Goal: Transaction & Acquisition: Purchase product/service

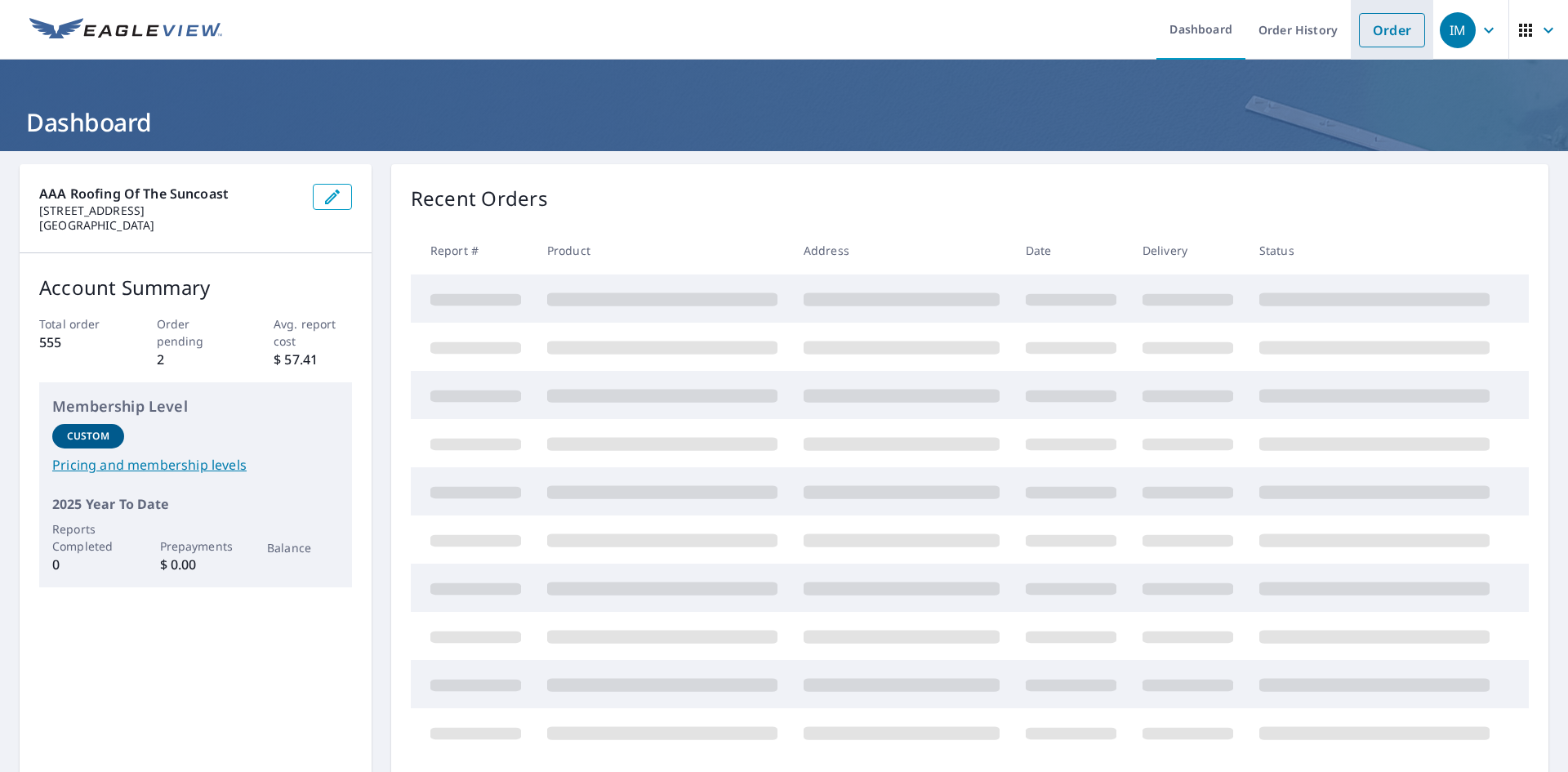
click at [1377, 26] on link "Order" at bounding box center [1392, 29] width 66 height 34
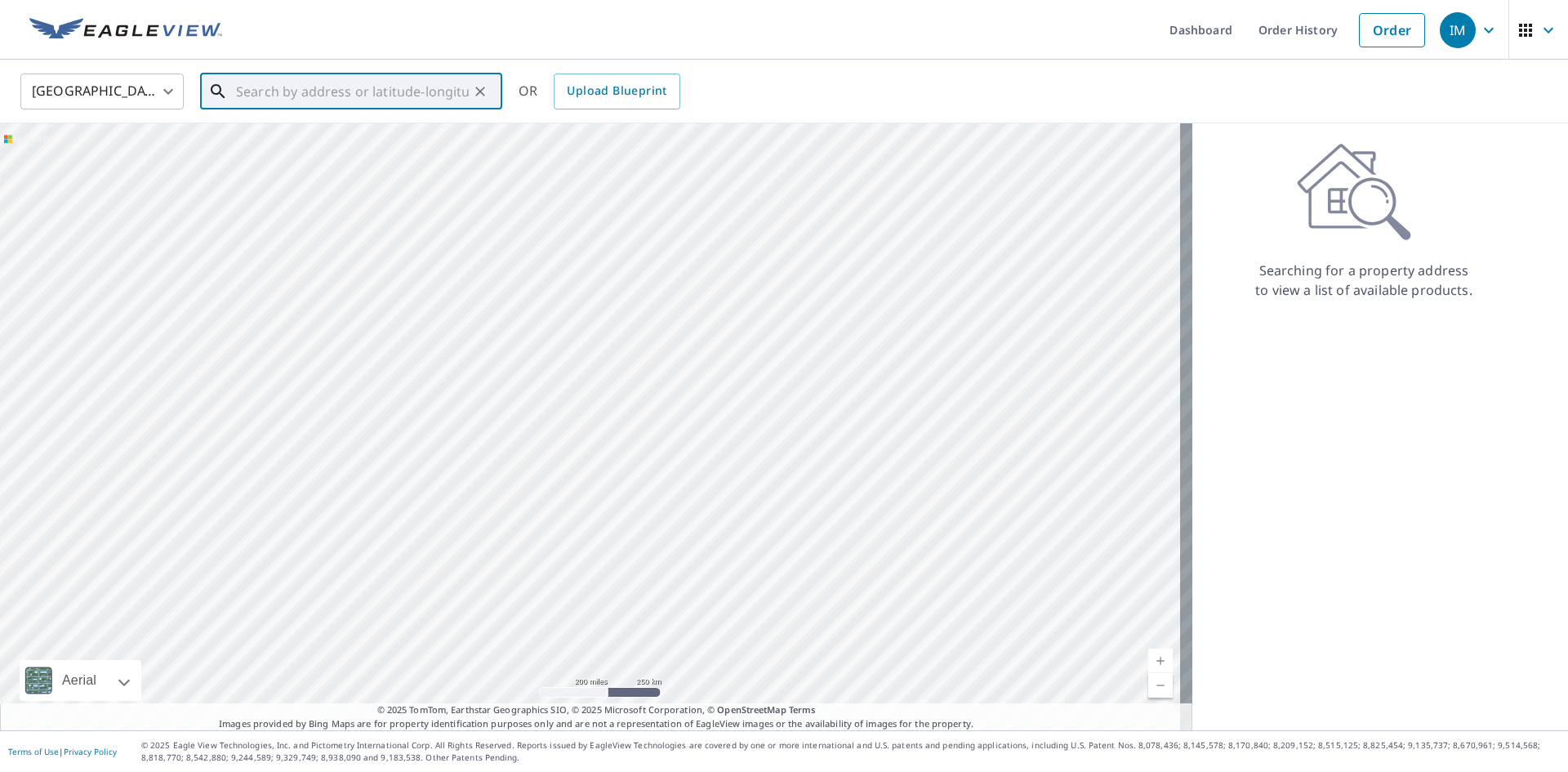
click at [287, 87] on input "text" at bounding box center [353, 91] width 233 height 46
click at [316, 168] on li "[STREET_ADDRESS]" at bounding box center [351, 147] width 302 height 56
type input "[STREET_ADDRESS]"
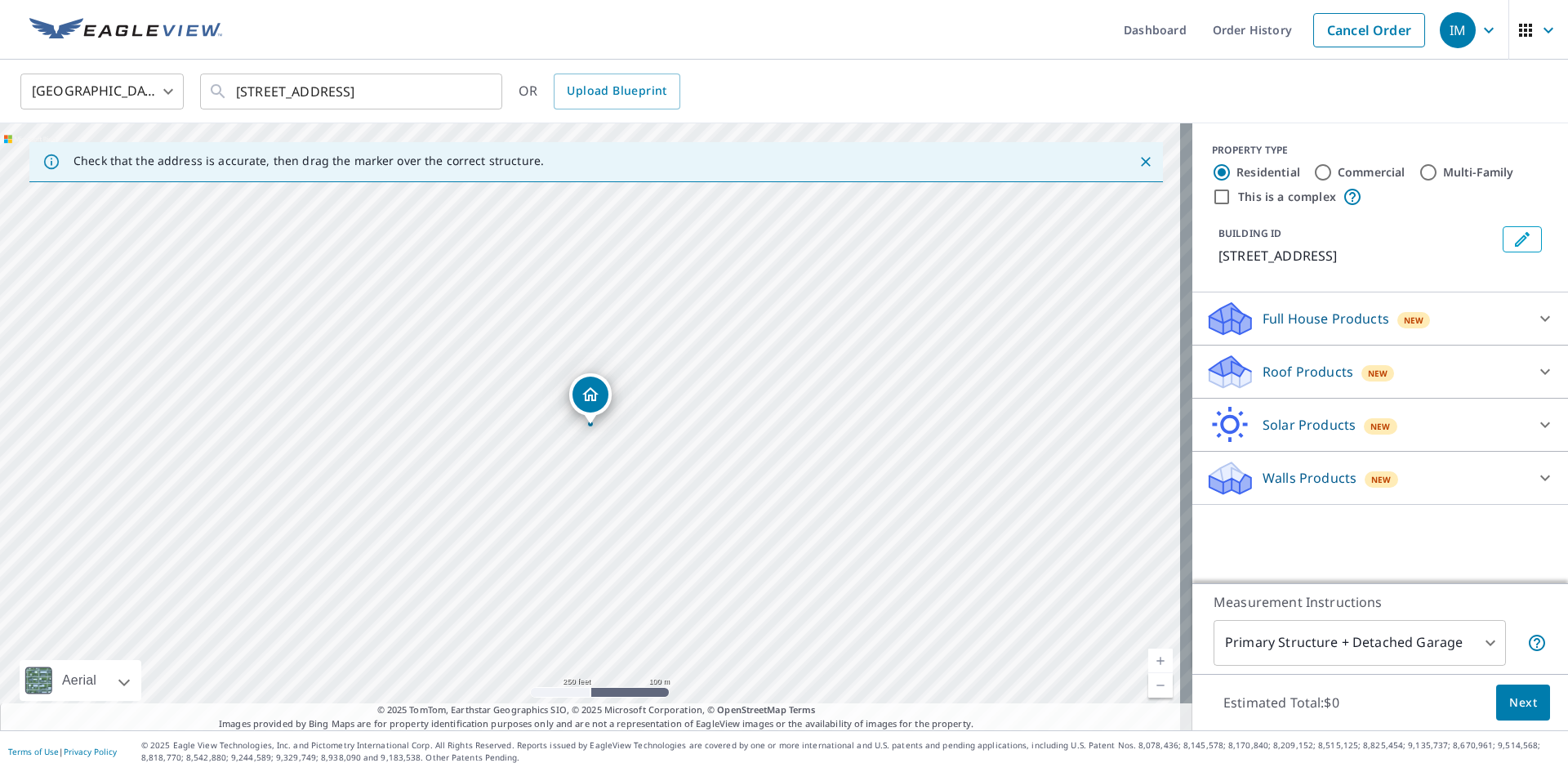
click at [1262, 370] on p "Roof Products" at bounding box center [1307, 371] width 91 height 20
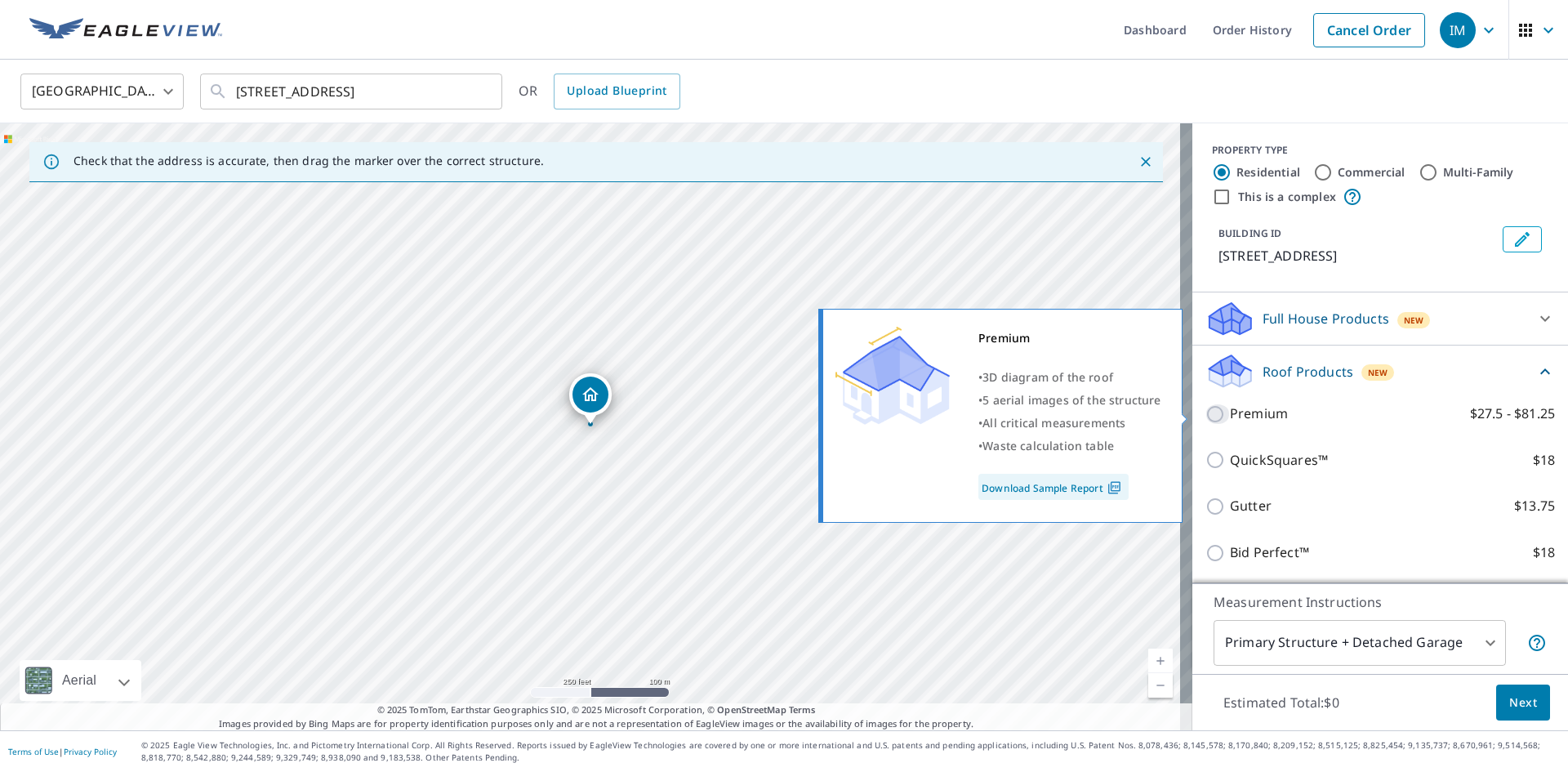
click at [1206, 412] on input "Premium $27.5 - $81.25" at bounding box center [1217, 414] width 24 height 20
checkbox input "true"
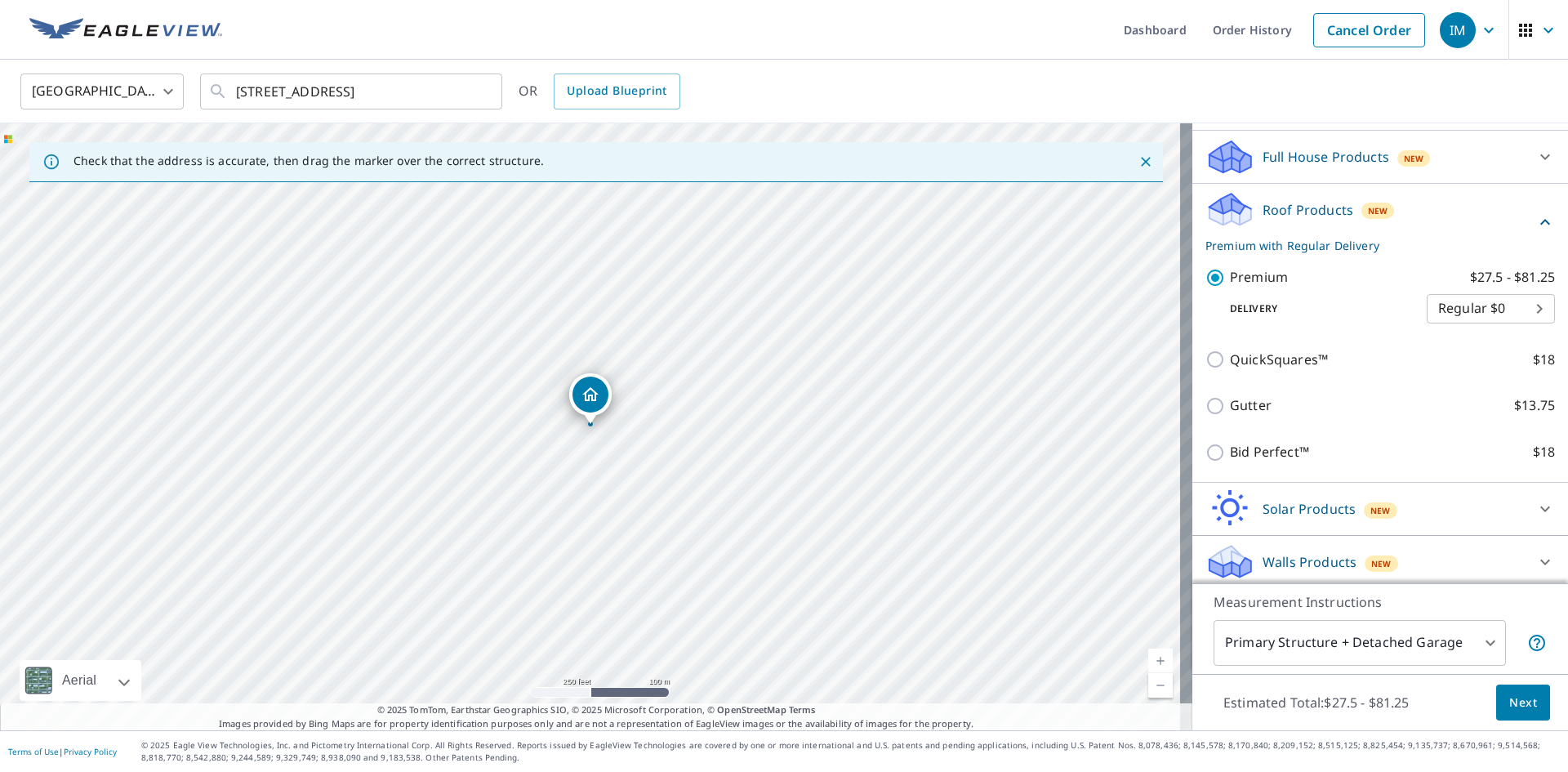
scroll to position [167, 0]
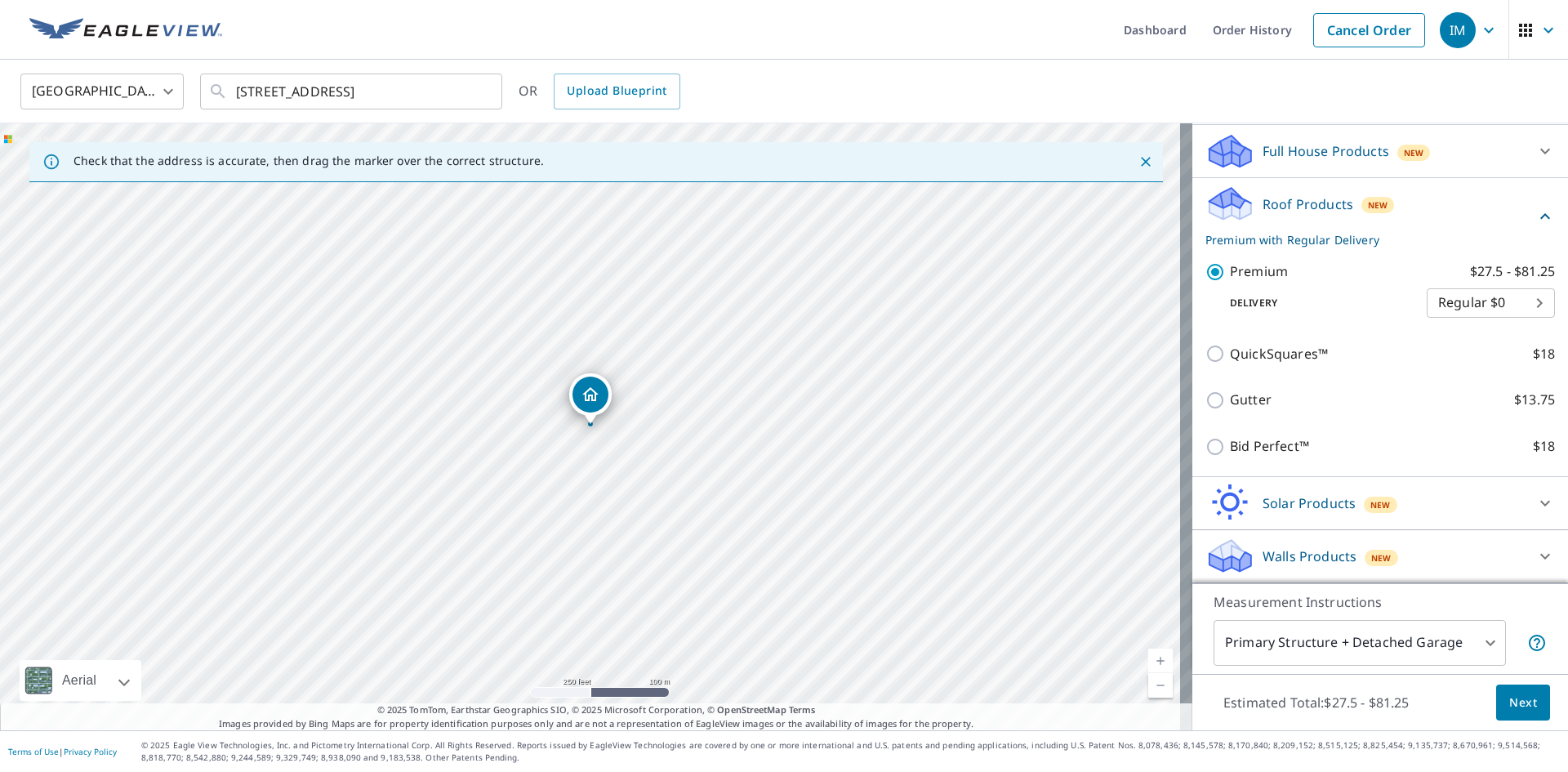
click at [1511, 699] on span "Next" at bounding box center [1522, 703] width 27 height 21
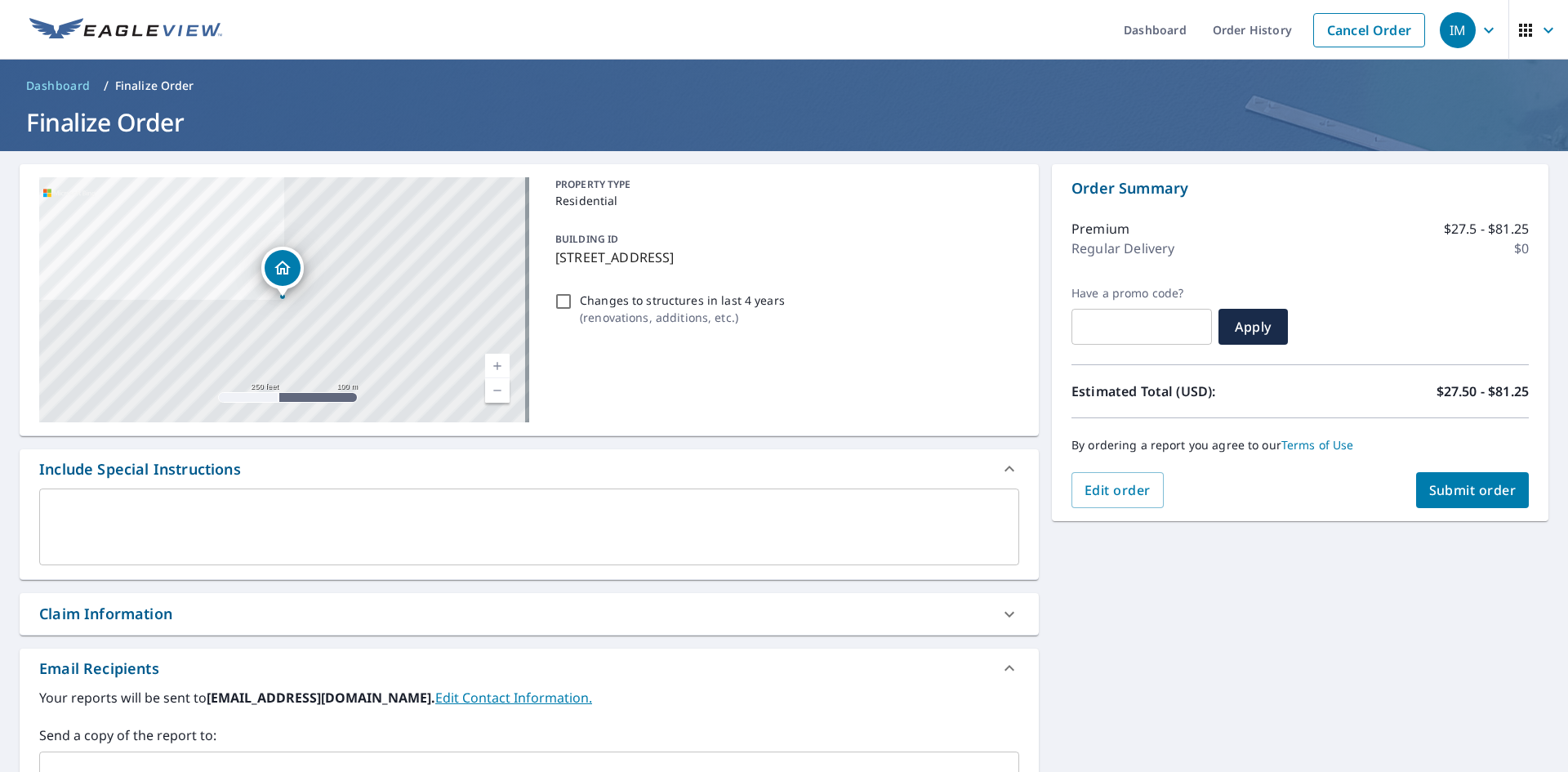
click at [1429, 490] on span "Submit order" at bounding box center [1472, 490] width 87 height 18
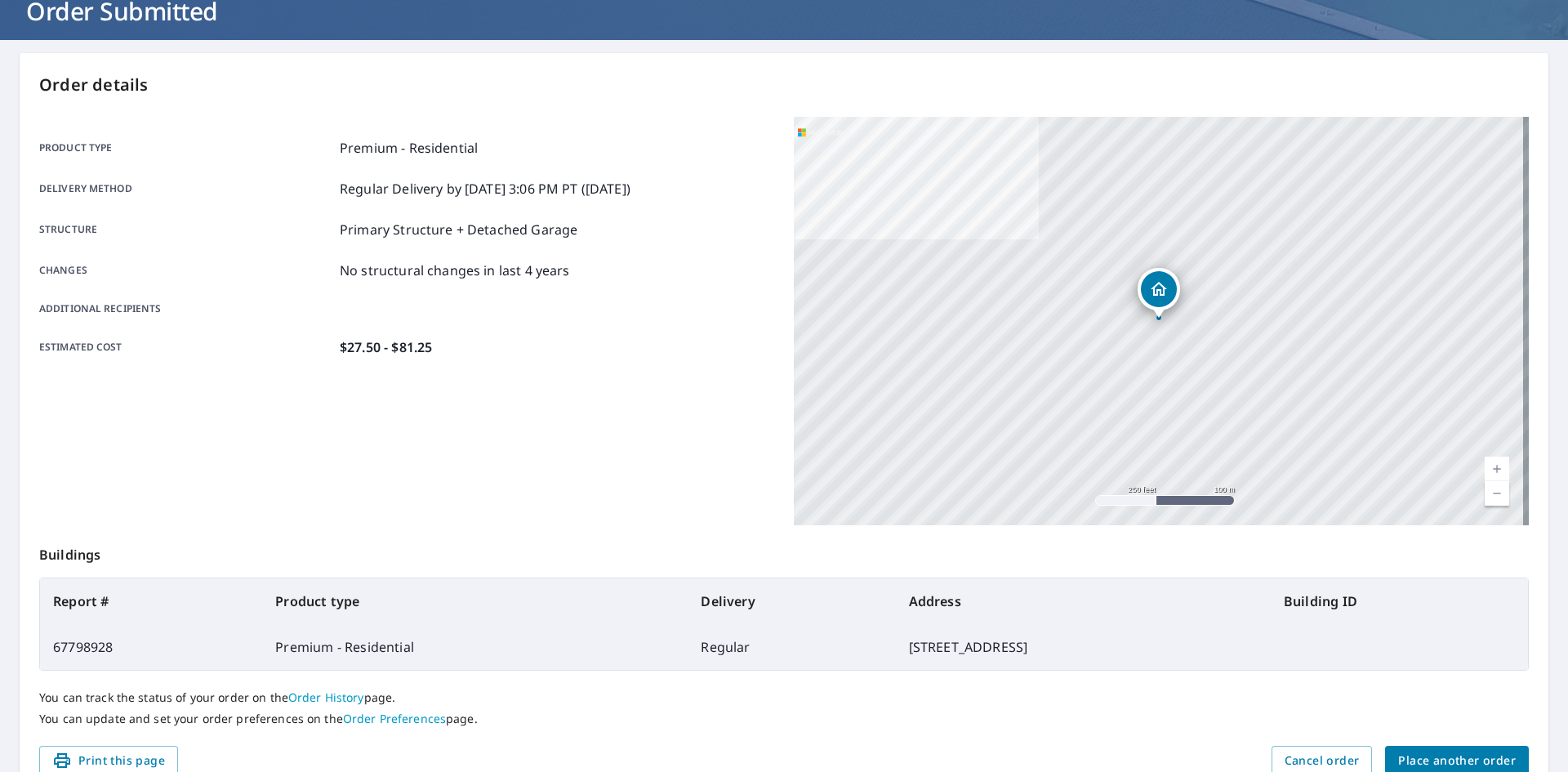
scroll to position [190, 0]
